Goal: Find contact information: Find contact information

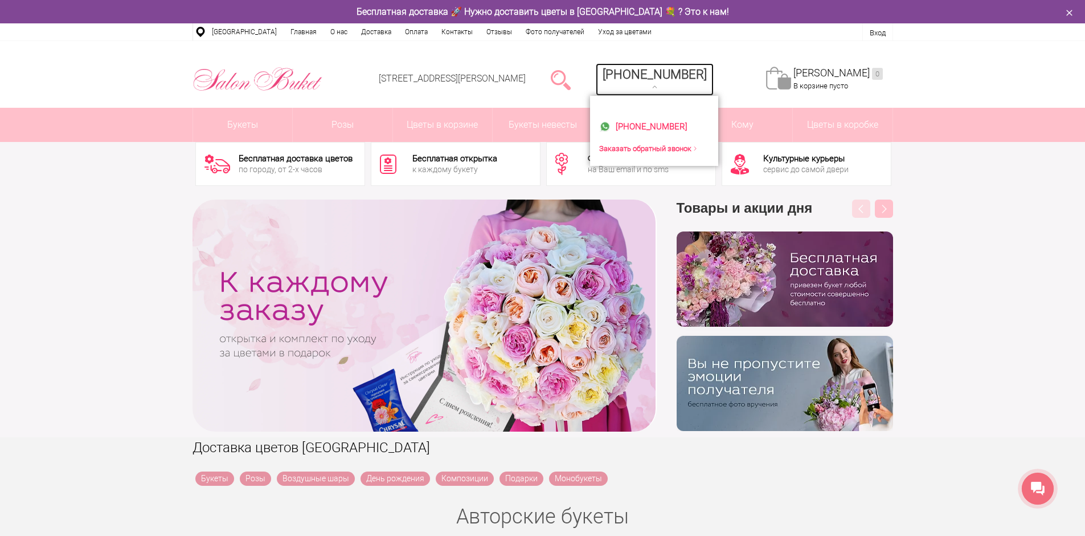
click at [670, 64] on link "[PHONE_NUMBER]" at bounding box center [655, 79] width 118 height 32
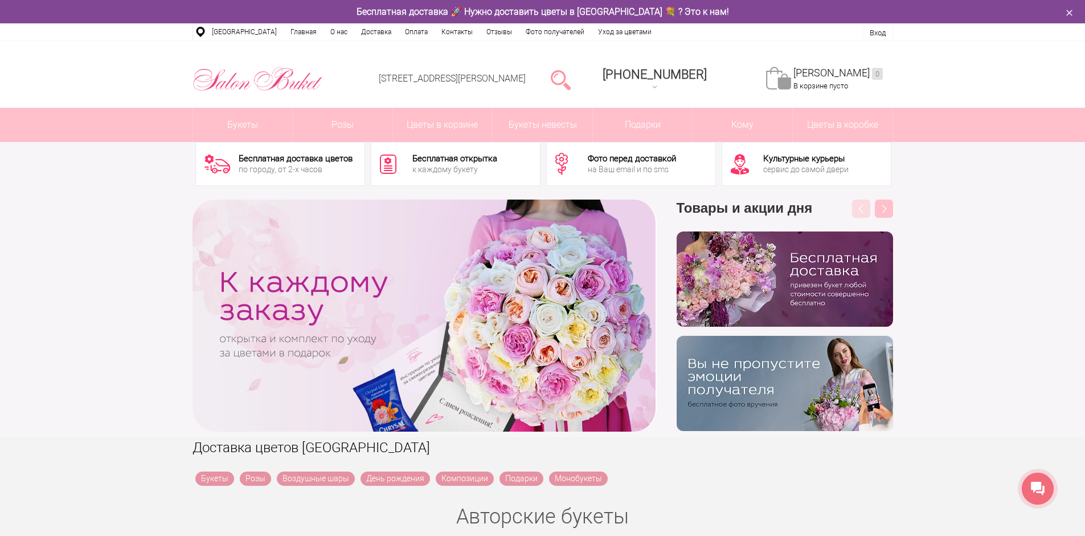
click at [724, 72] on li "[PHONE_NUMBER] [PHONE_NUMBER] Заказать обратный звонок" at bounding box center [655, 79] width 138 height 58
click at [695, 54] on li "[PHONE_NUMBER] [PHONE_NUMBER] Заказать обратный звонок" at bounding box center [655, 79] width 138 height 58
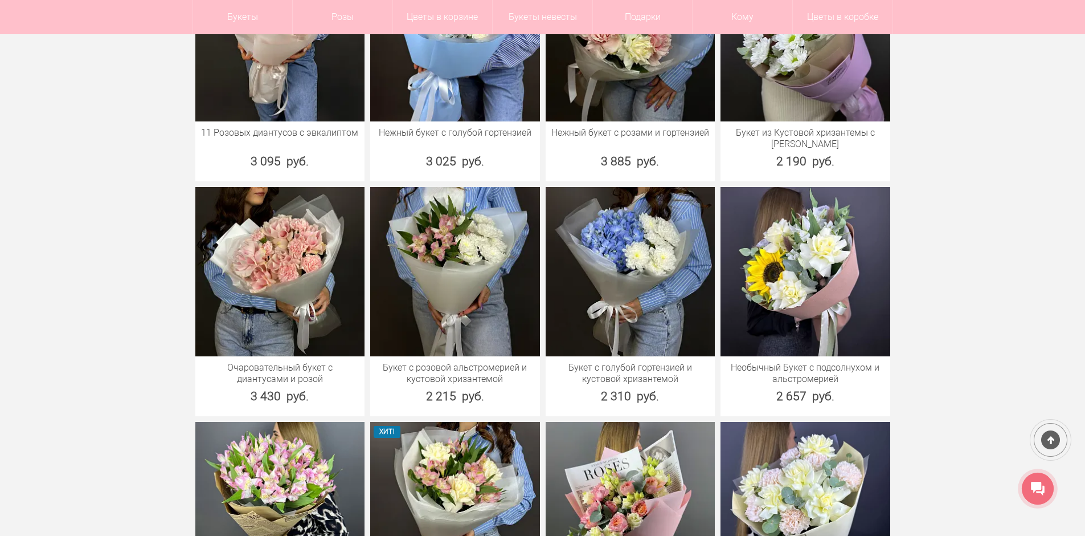
scroll to position [808, 0]
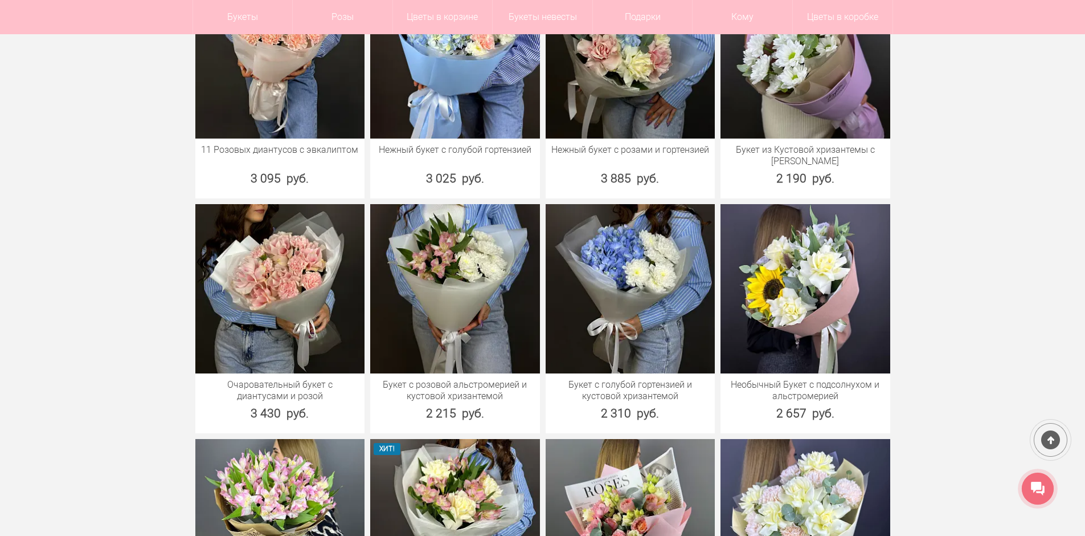
drag, startPoint x: 1083, startPoint y: 92, endPoint x: 1091, endPoint y: 124, distance: 33.6
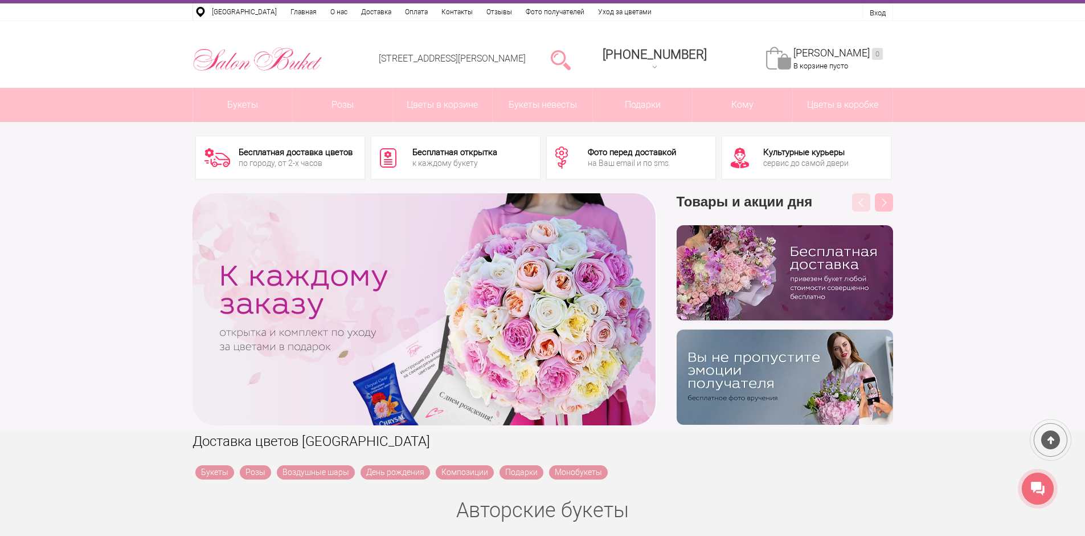
scroll to position [0, 0]
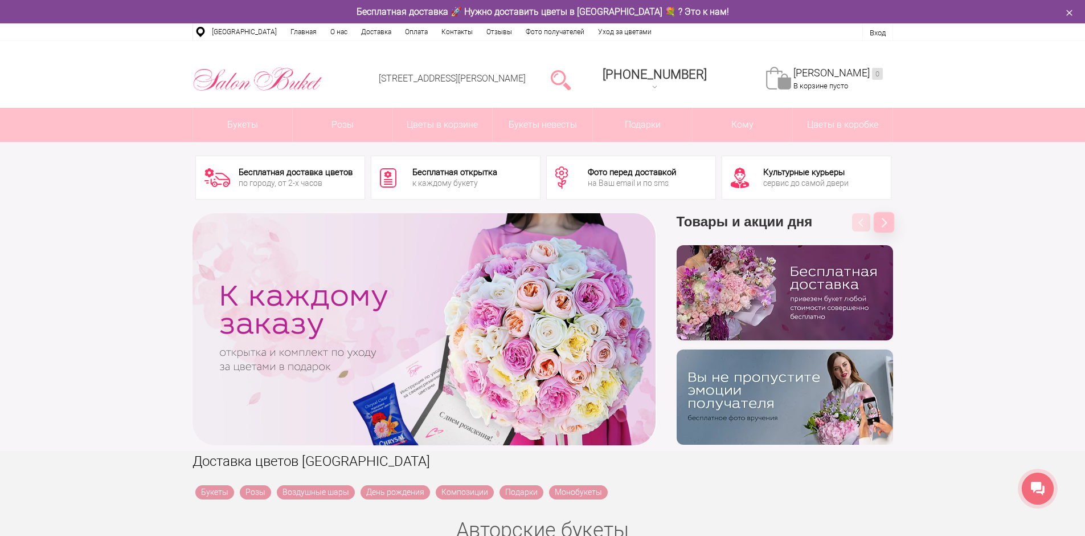
click at [882, 212] on button "Next" at bounding box center [884, 222] width 21 height 21
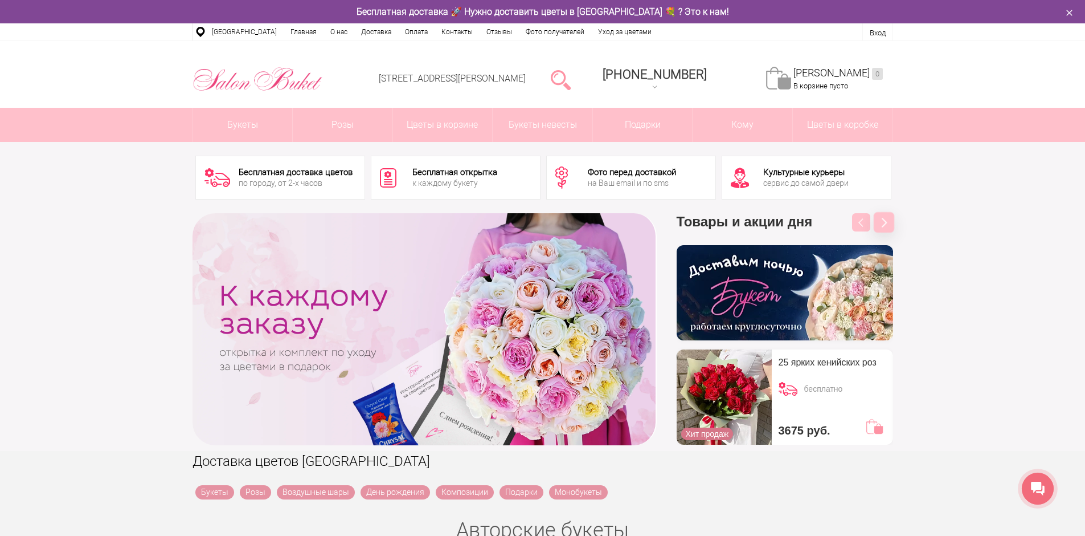
click at [885, 212] on button "Next" at bounding box center [884, 222] width 21 height 21
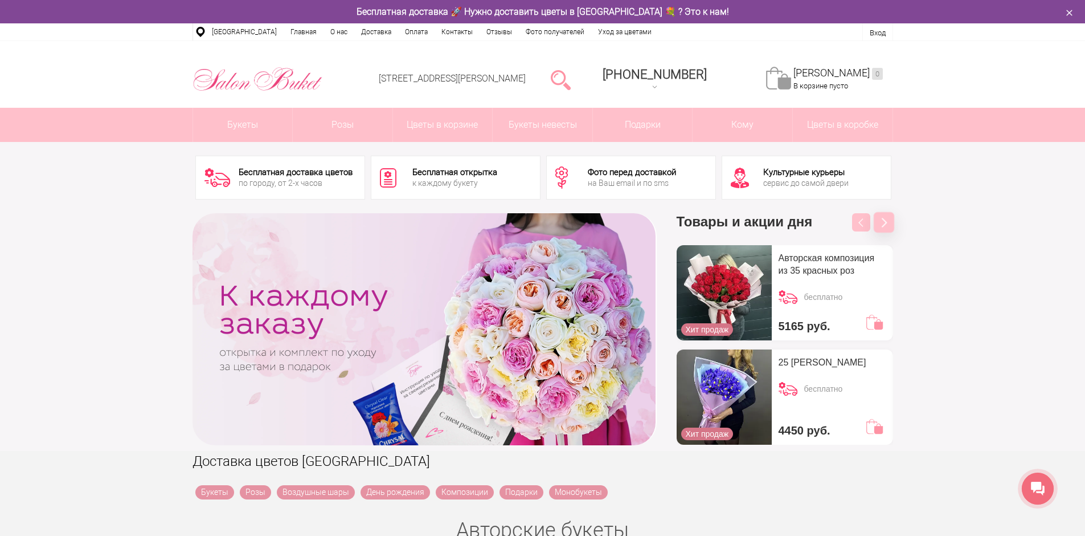
click at [887, 213] on button "Next" at bounding box center [884, 222] width 21 height 21
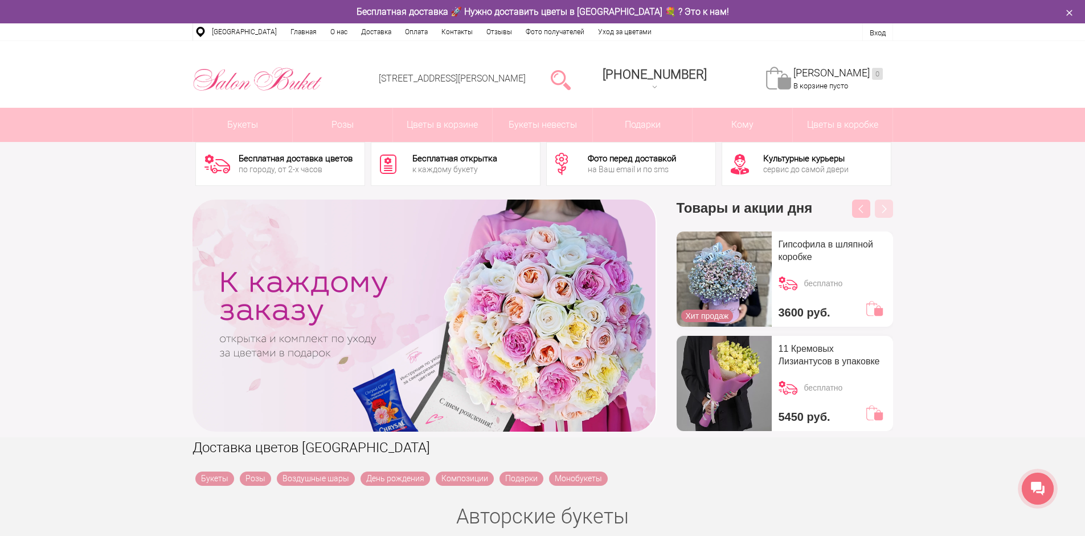
click at [887, 213] on h3 "Товары и акции дня" at bounding box center [785, 215] width 217 height 32
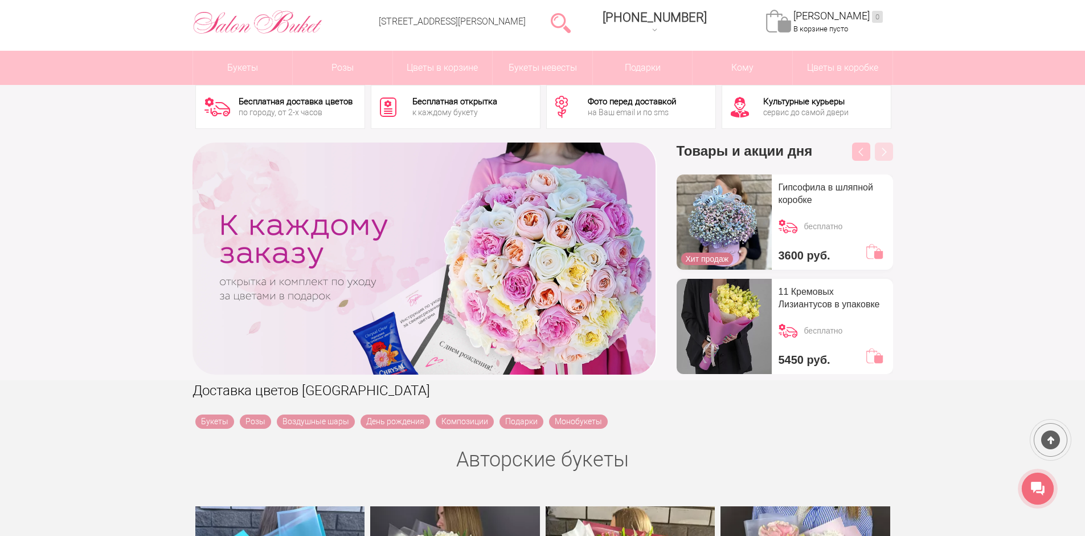
scroll to position [57, 0]
click at [1040, 489] on icon at bounding box center [1038, 488] width 14 height 14
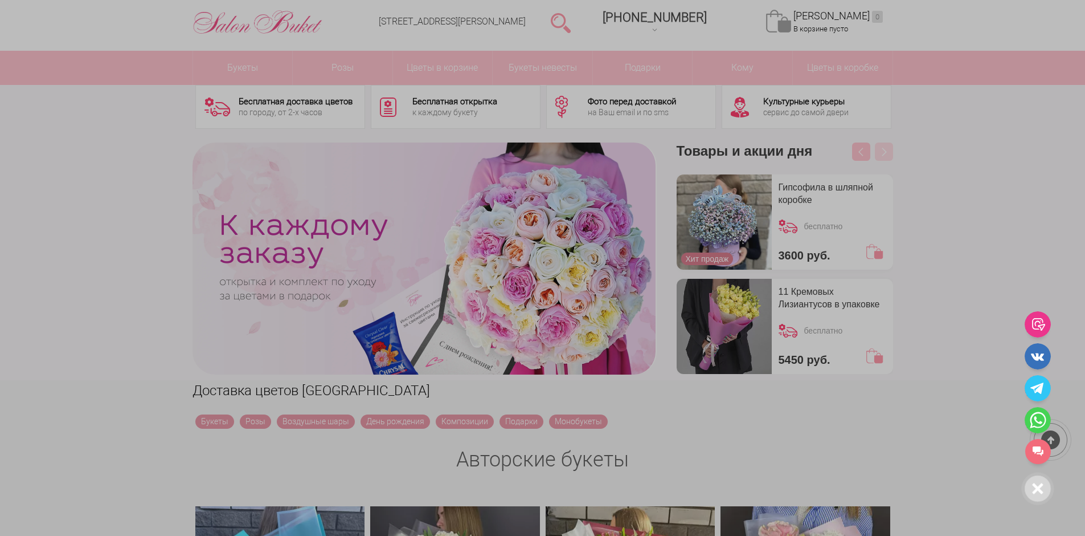
click at [986, 293] on div at bounding box center [542, 268] width 1085 height 536
